Goal: Task Accomplishment & Management: Use online tool/utility

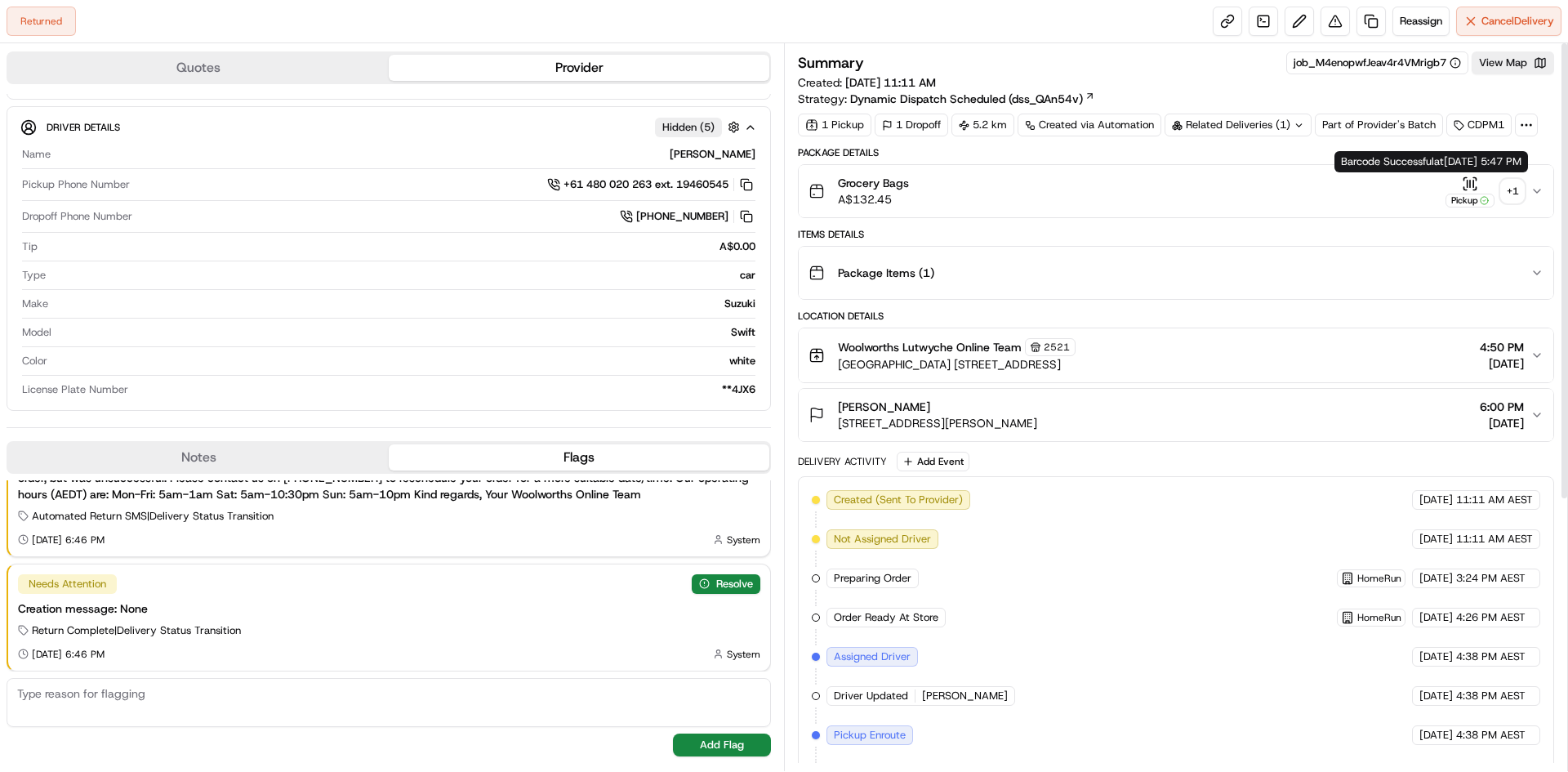
click at [1511, 192] on div "+ 1" at bounding box center [1513, 191] width 22 height 22
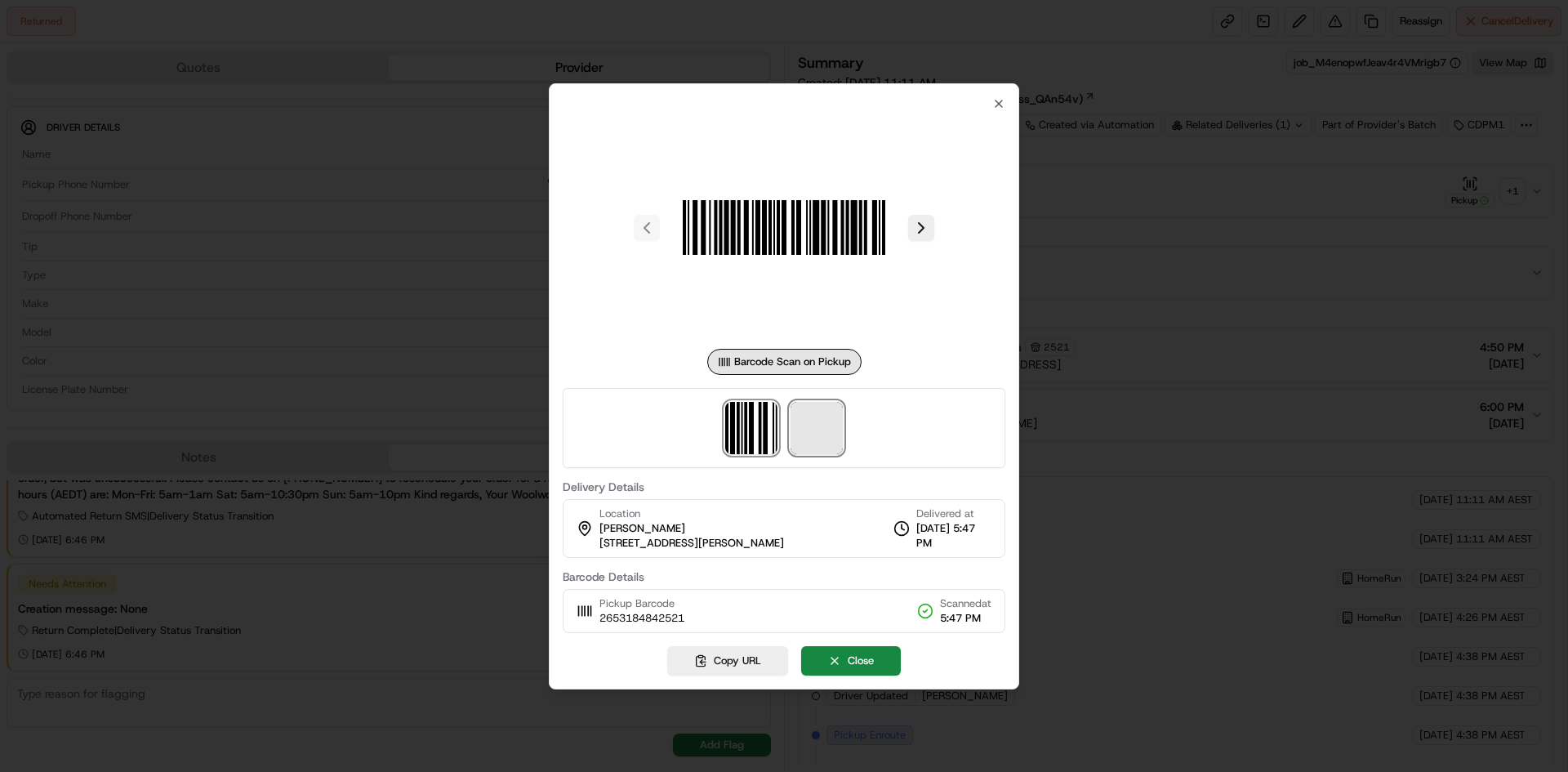
click at [820, 436] on span at bounding box center [817, 429] width 52 height 52
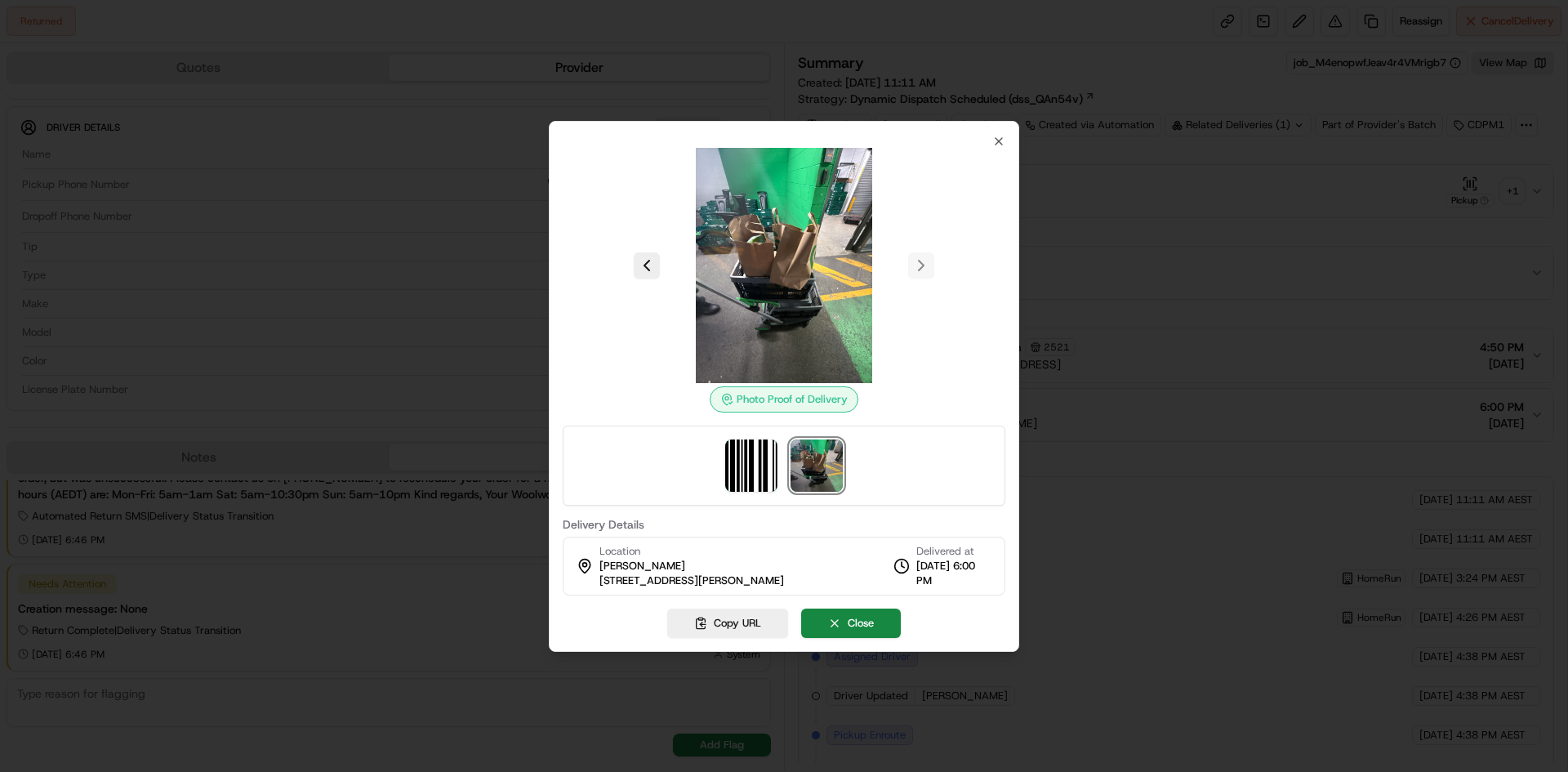
drag, startPoint x: 1273, startPoint y: 424, endPoint x: 1267, endPoint y: 431, distance: 9.2
click at [1275, 425] on div at bounding box center [784, 386] width 1568 height 772
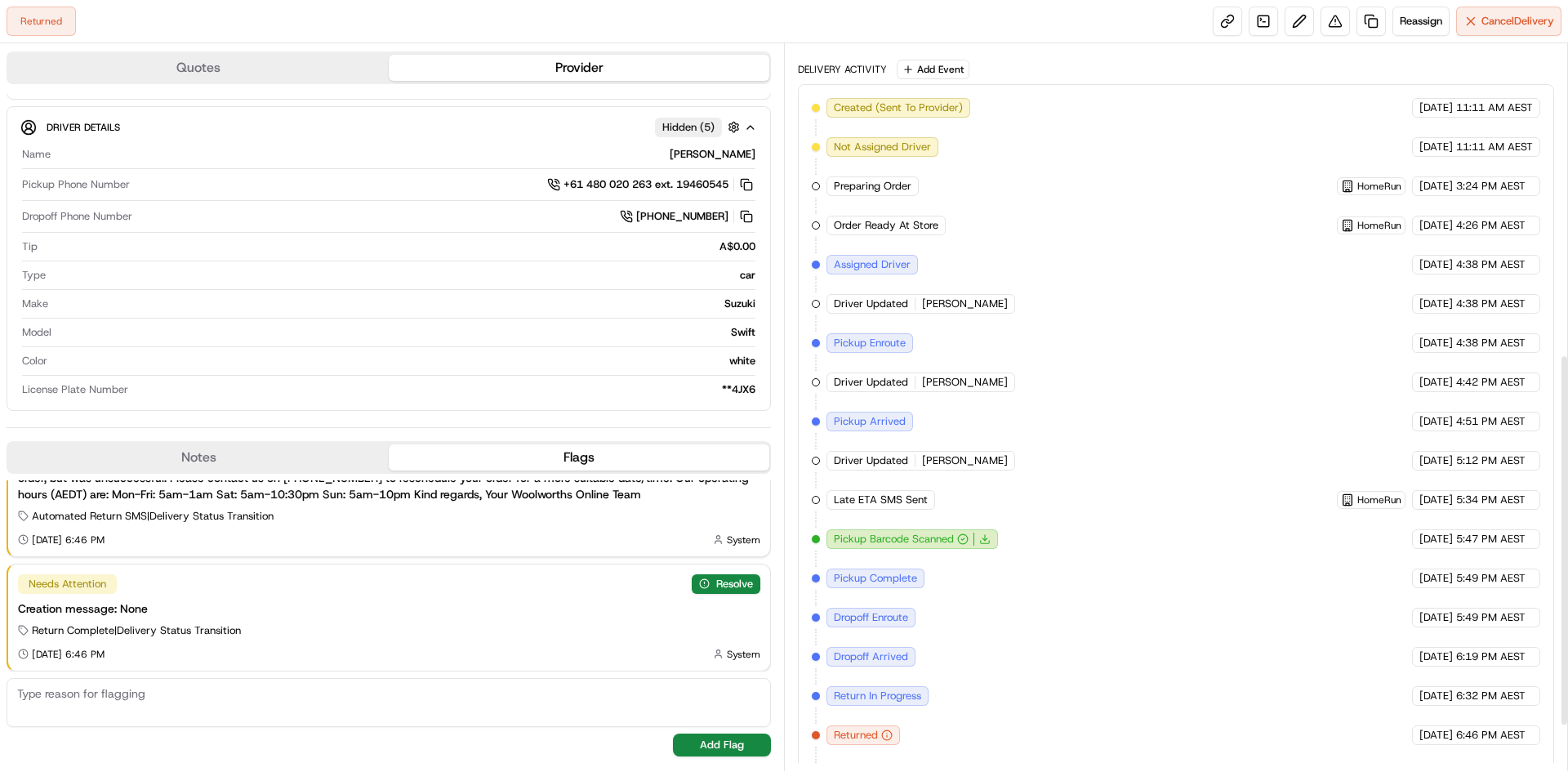
scroll to position [693, 0]
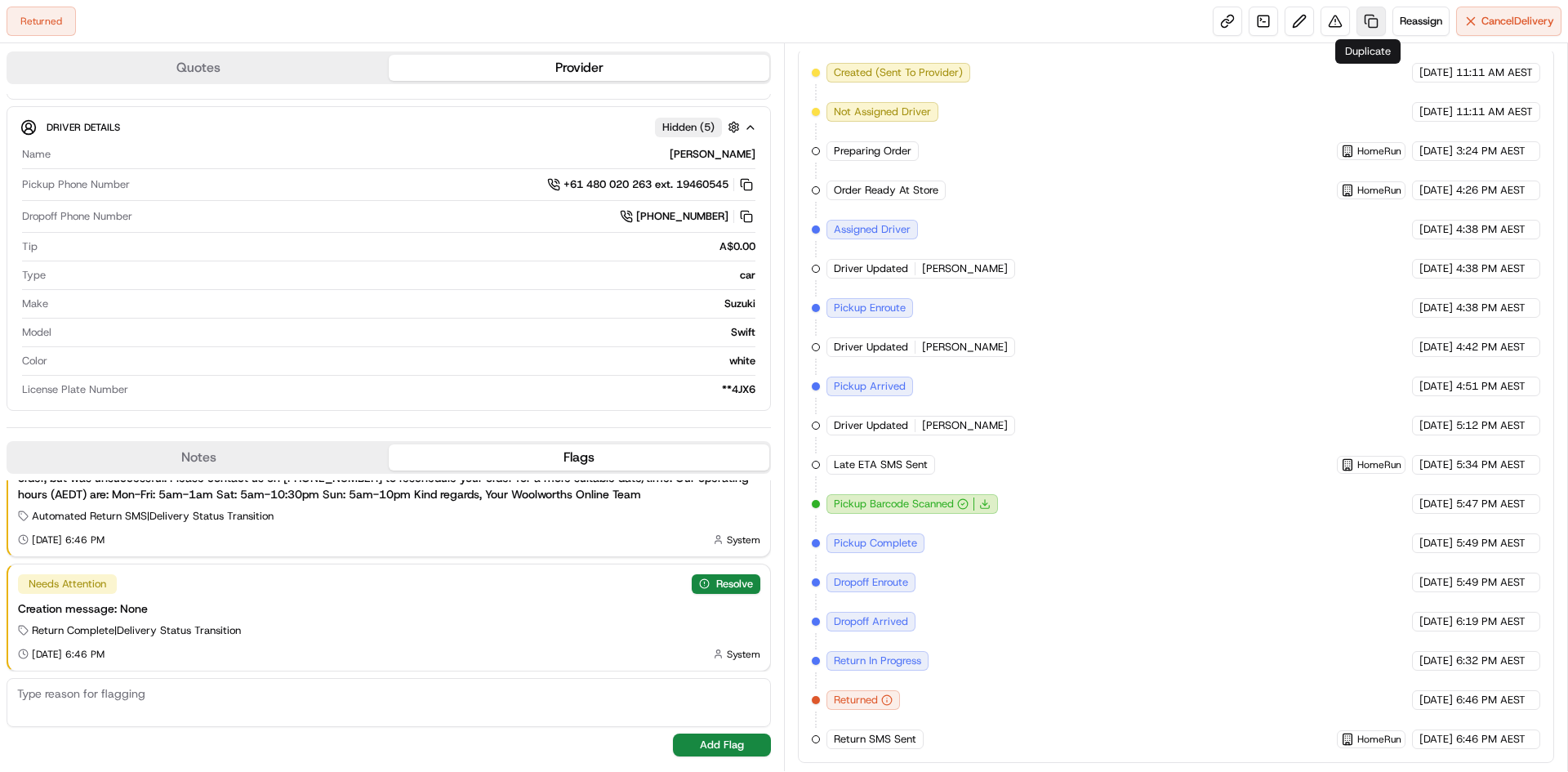
click at [1373, 28] on link at bounding box center [1371, 21] width 29 height 29
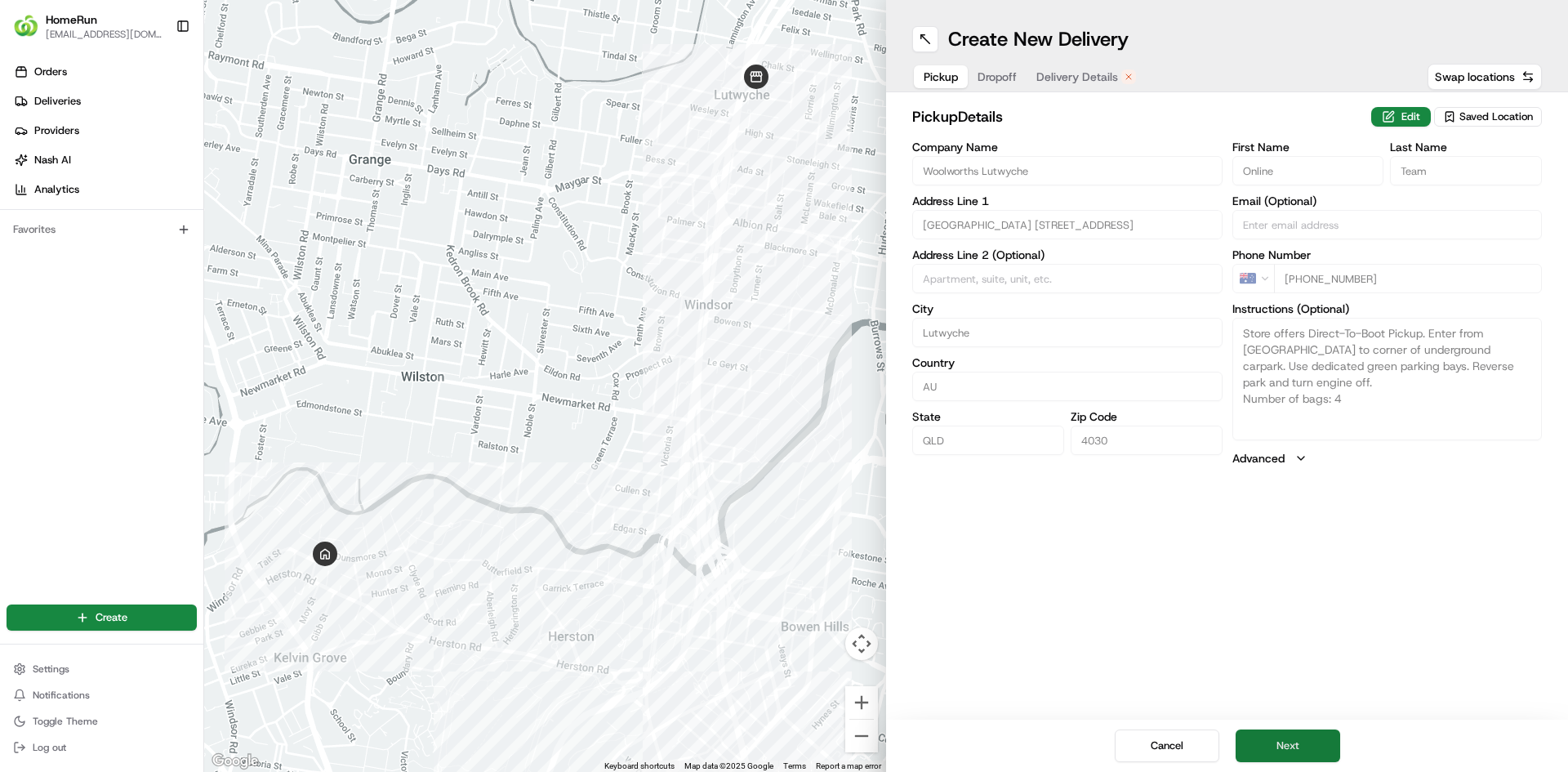
click at [1276, 739] on button "Next" at bounding box center [1288, 746] width 105 height 33
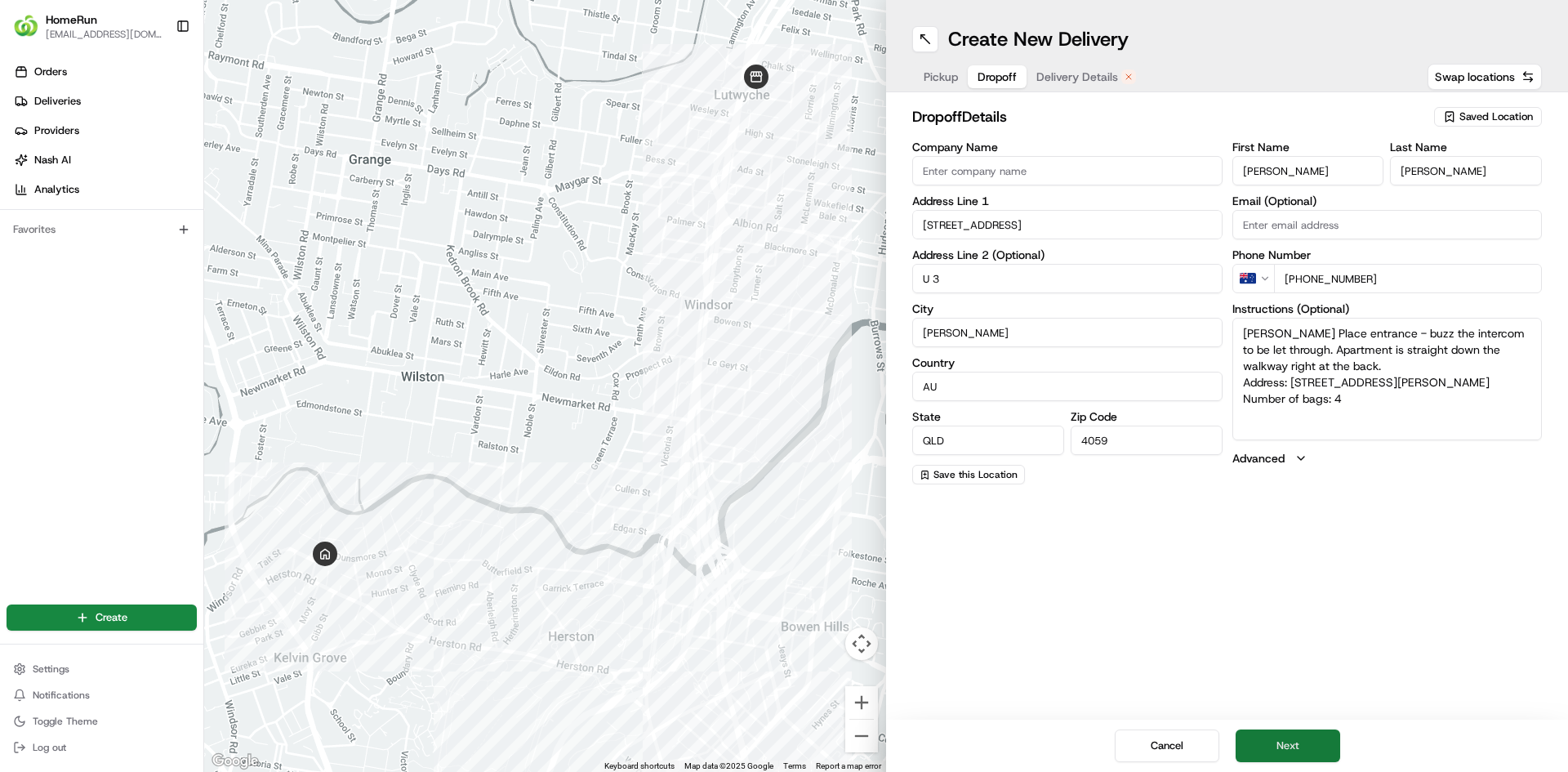
click at [1290, 746] on button "Next" at bounding box center [1288, 746] width 105 height 33
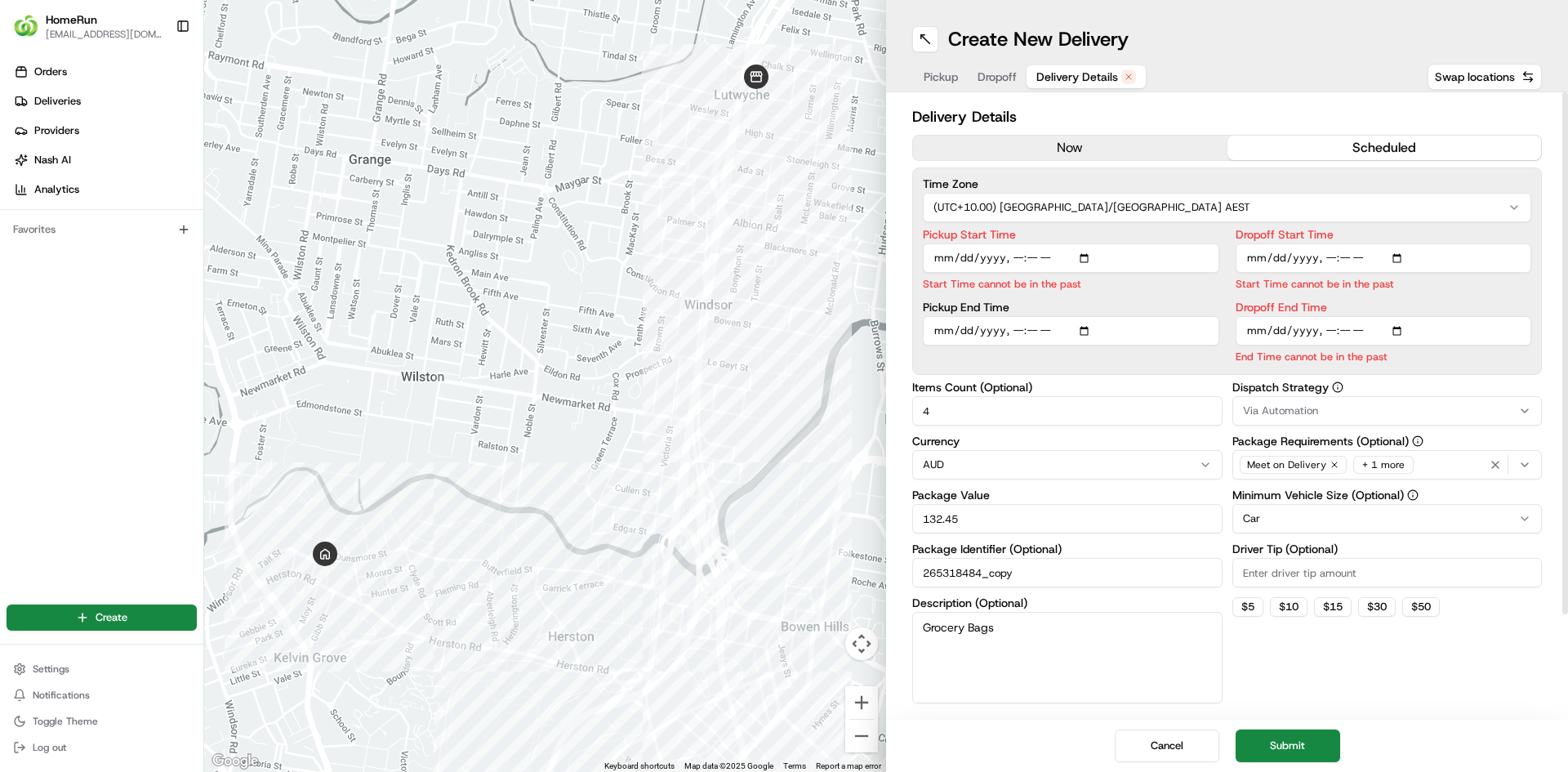
click at [1097, 164] on div "Delivery Details now scheduled Time Zone (UTC+10.00) [GEOGRAPHIC_DATA]/[GEOGRAP…" at bounding box center [1227, 467] width 630 height 722
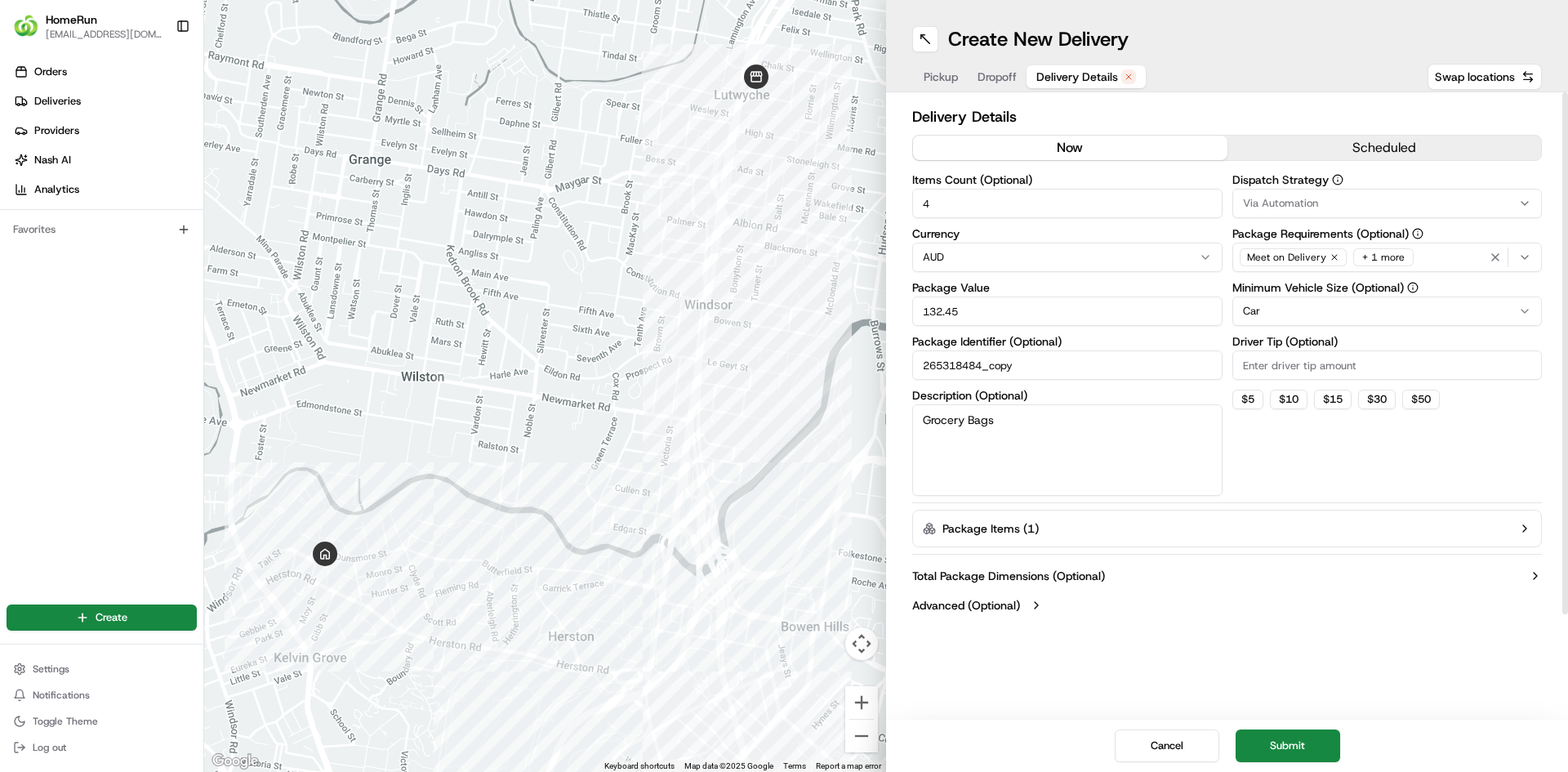
drag, startPoint x: 1106, startPoint y: 152, endPoint x: 1315, endPoint y: 425, distance: 343.8
click at [1107, 152] on button "now" at bounding box center [1070, 148] width 314 height 24
drag, startPoint x: 1319, startPoint y: 753, endPoint x: 1370, endPoint y: 744, distance: 51.8
click at [1318, 753] on button "Submit" at bounding box center [1288, 746] width 105 height 33
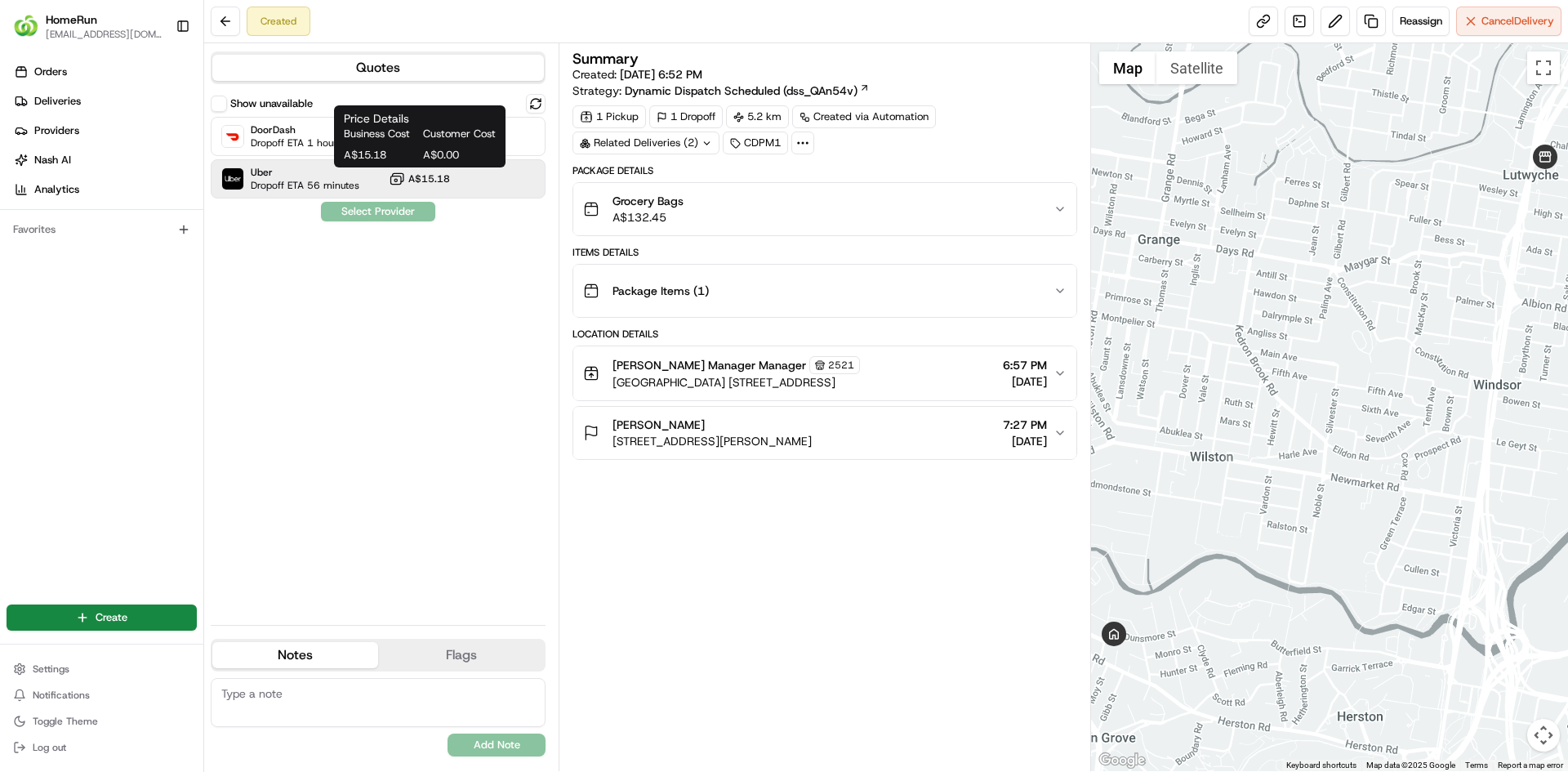
click at [403, 177] on icon at bounding box center [398, 177] width 10 height 8
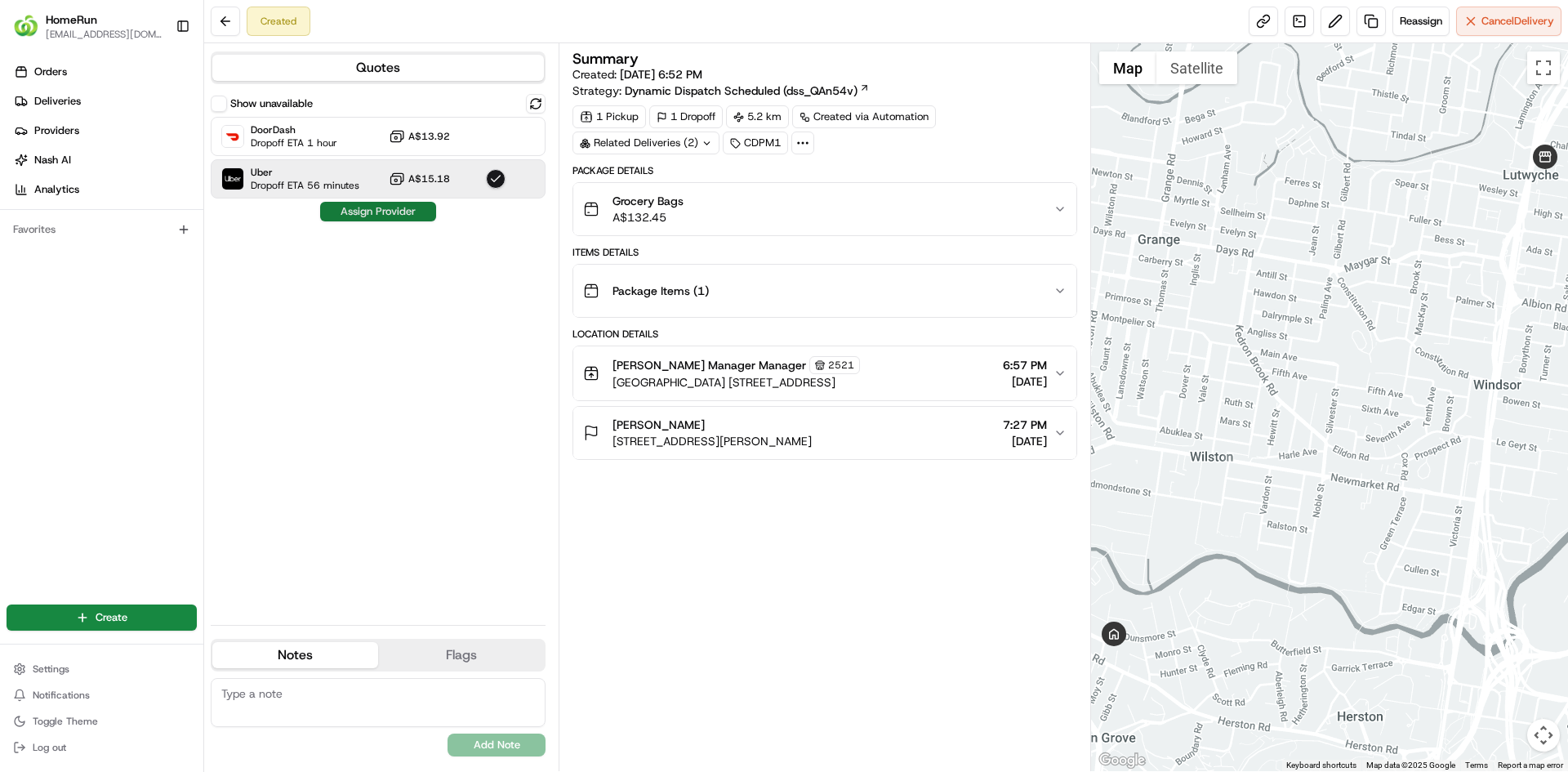
click at [384, 206] on button "Assign Provider" at bounding box center [378, 211] width 116 height 20
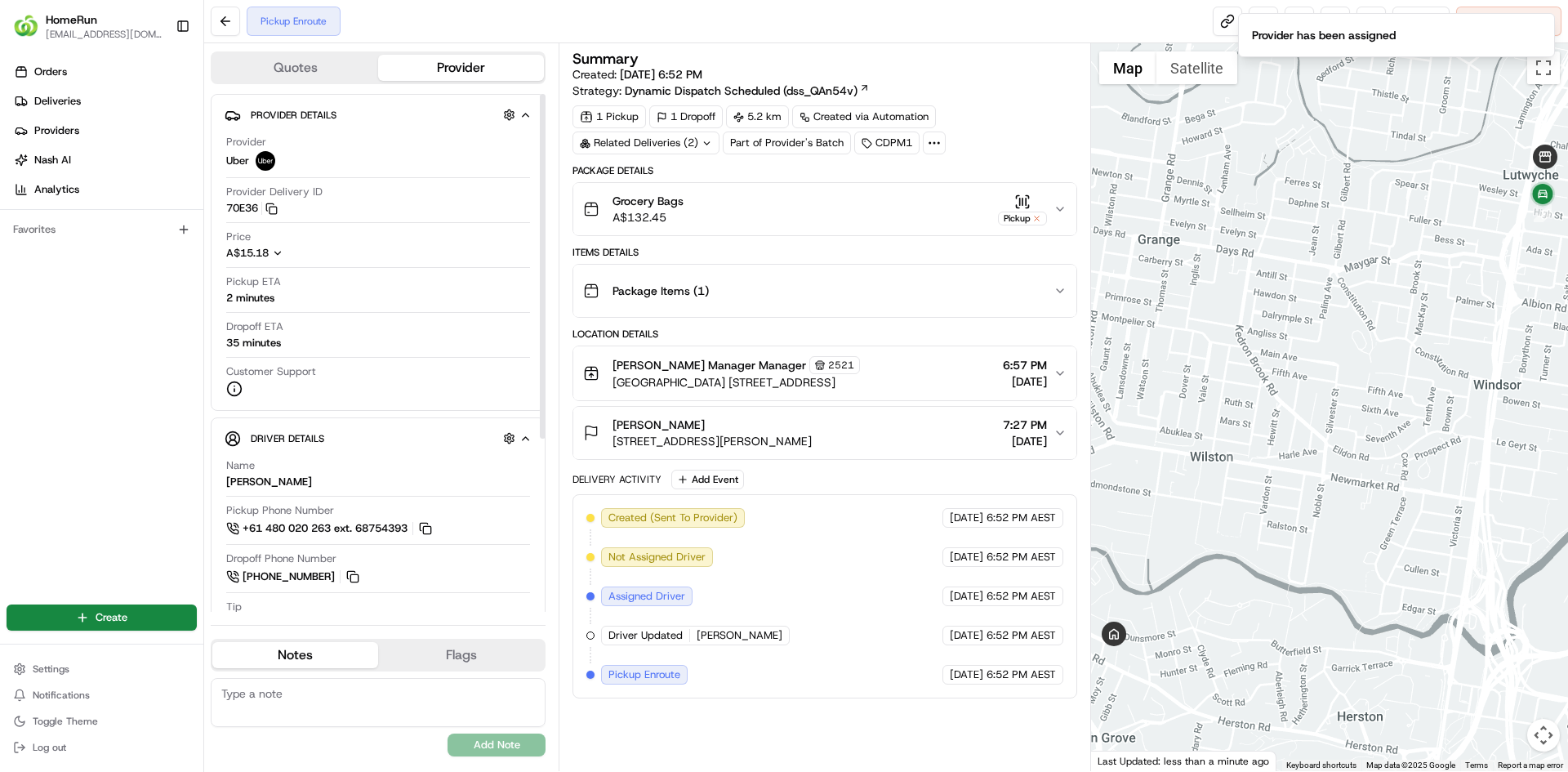
click at [72, 348] on div "Orders Deliveries Providers [PERSON_NAME] Analytics Favorites" at bounding box center [101, 320] width 203 height 536
